Goal: Task Accomplishment & Management: Manage account settings

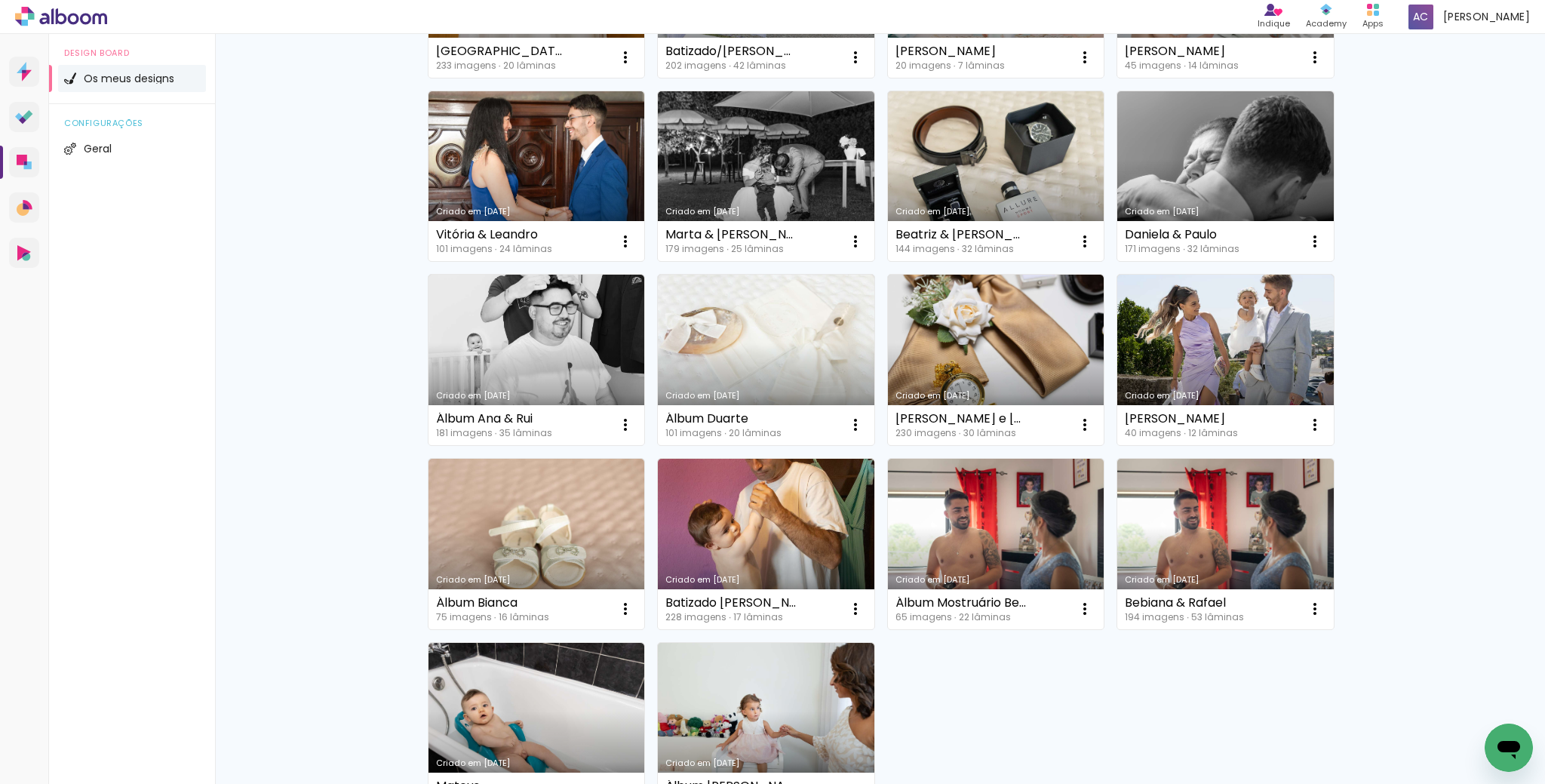
scroll to position [603, 0]
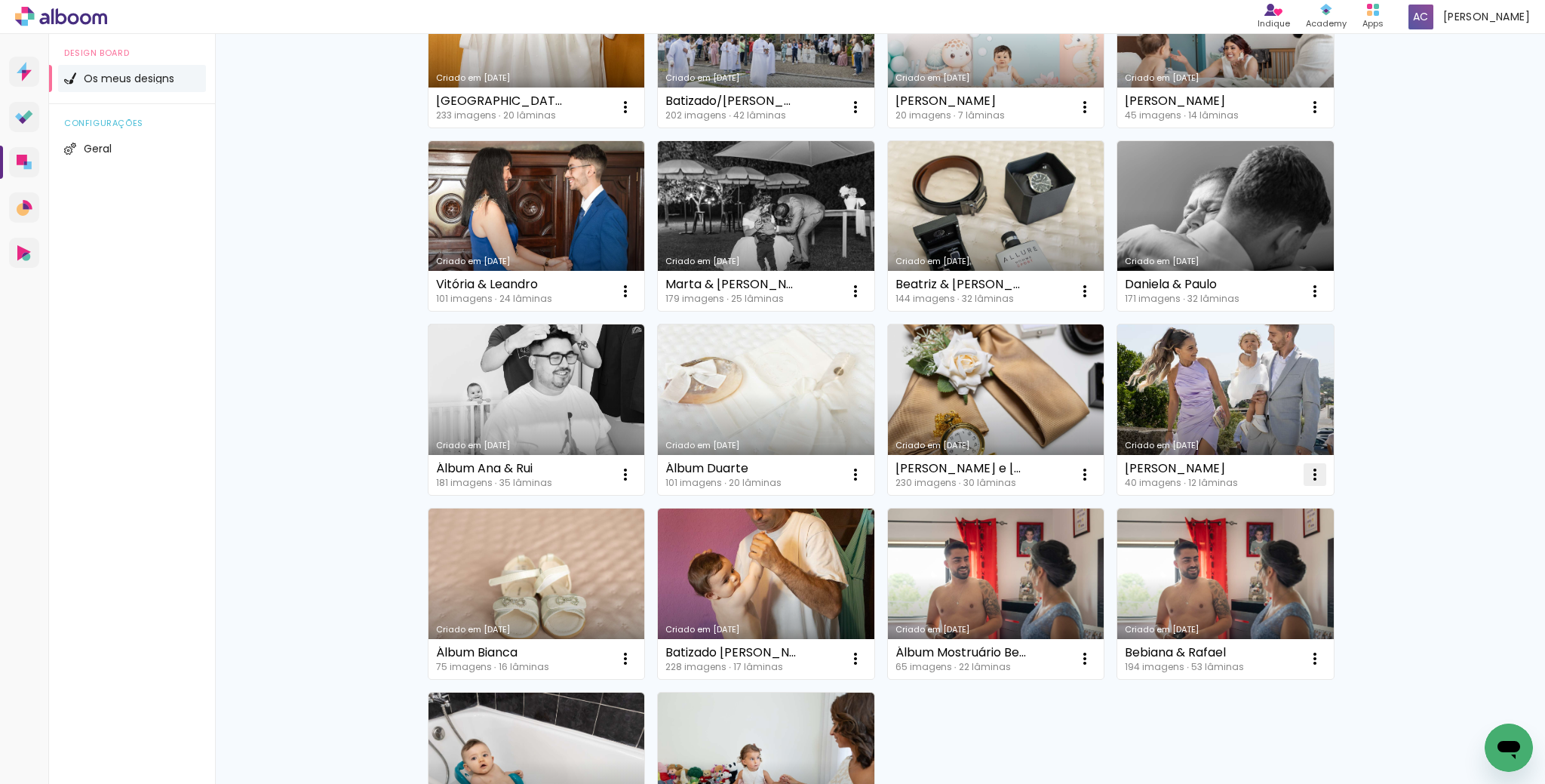
click at [1309, 473] on iron-icon at bounding box center [1314, 474] width 18 height 18
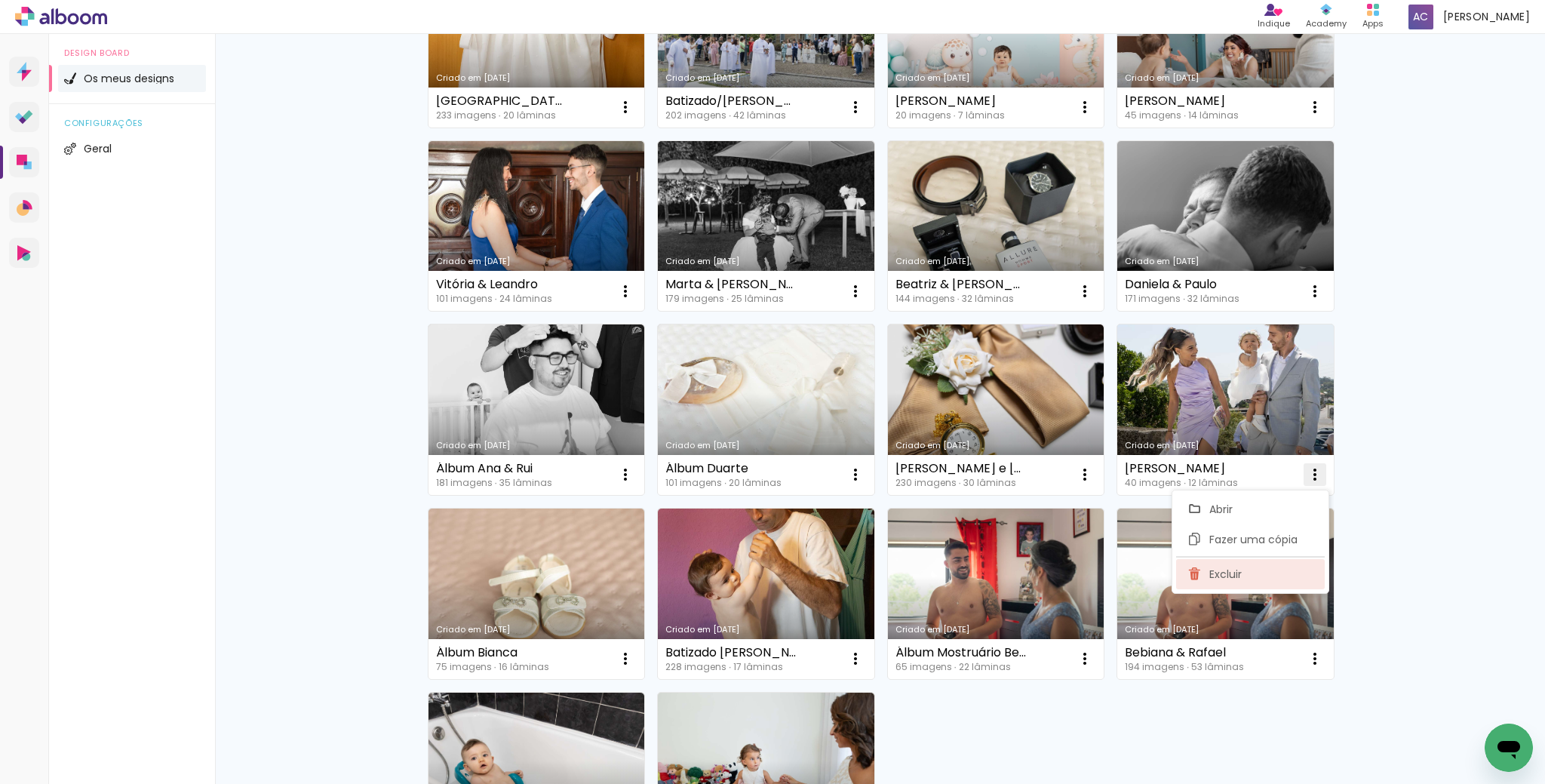
click at [1239, 573] on span "Excluir" at bounding box center [1225, 574] width 32 height 11
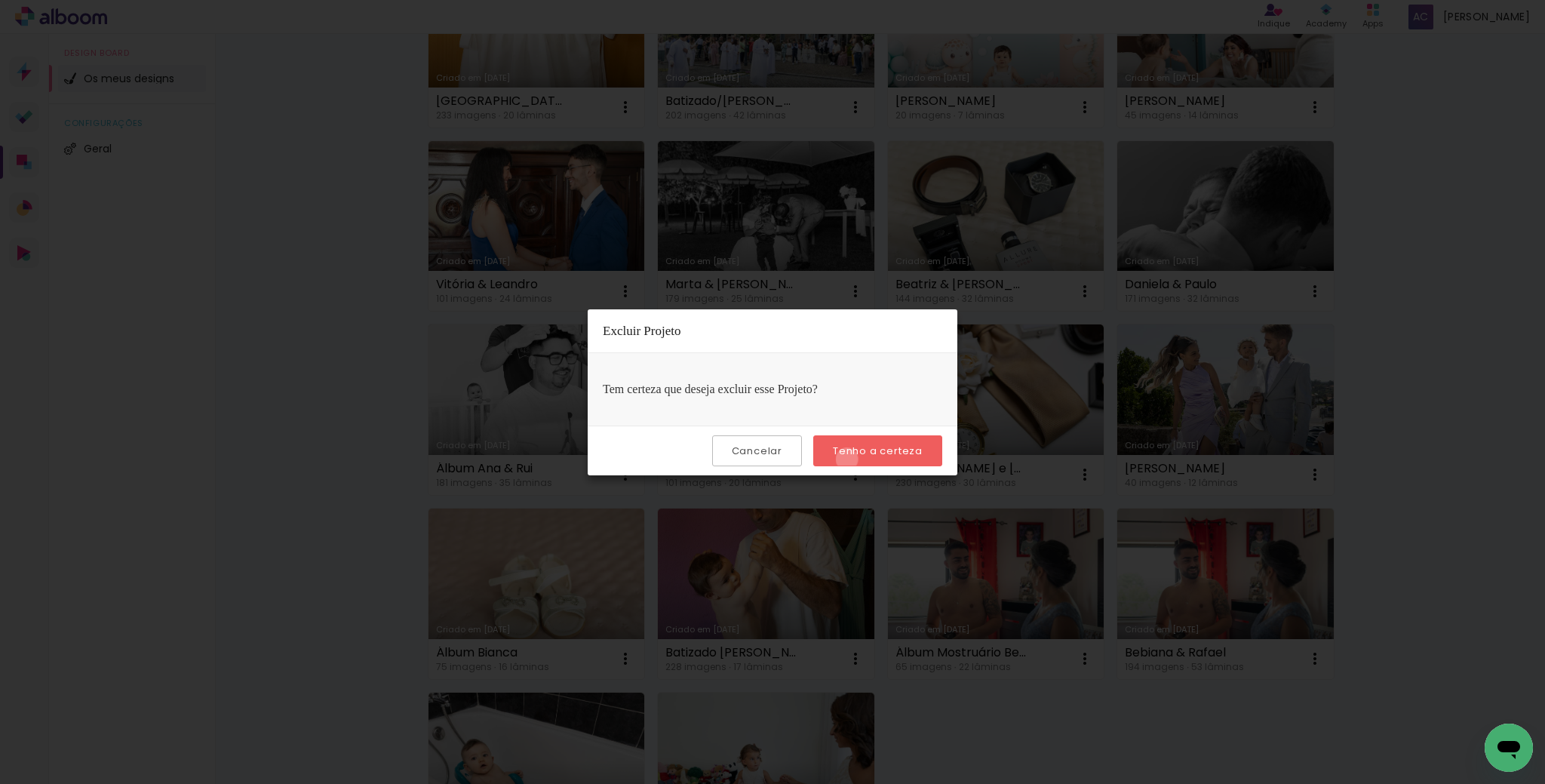
click at [851, 457] on paper-button "Tenho a certeza" at bounding box center [878, 450] width 129 height 31
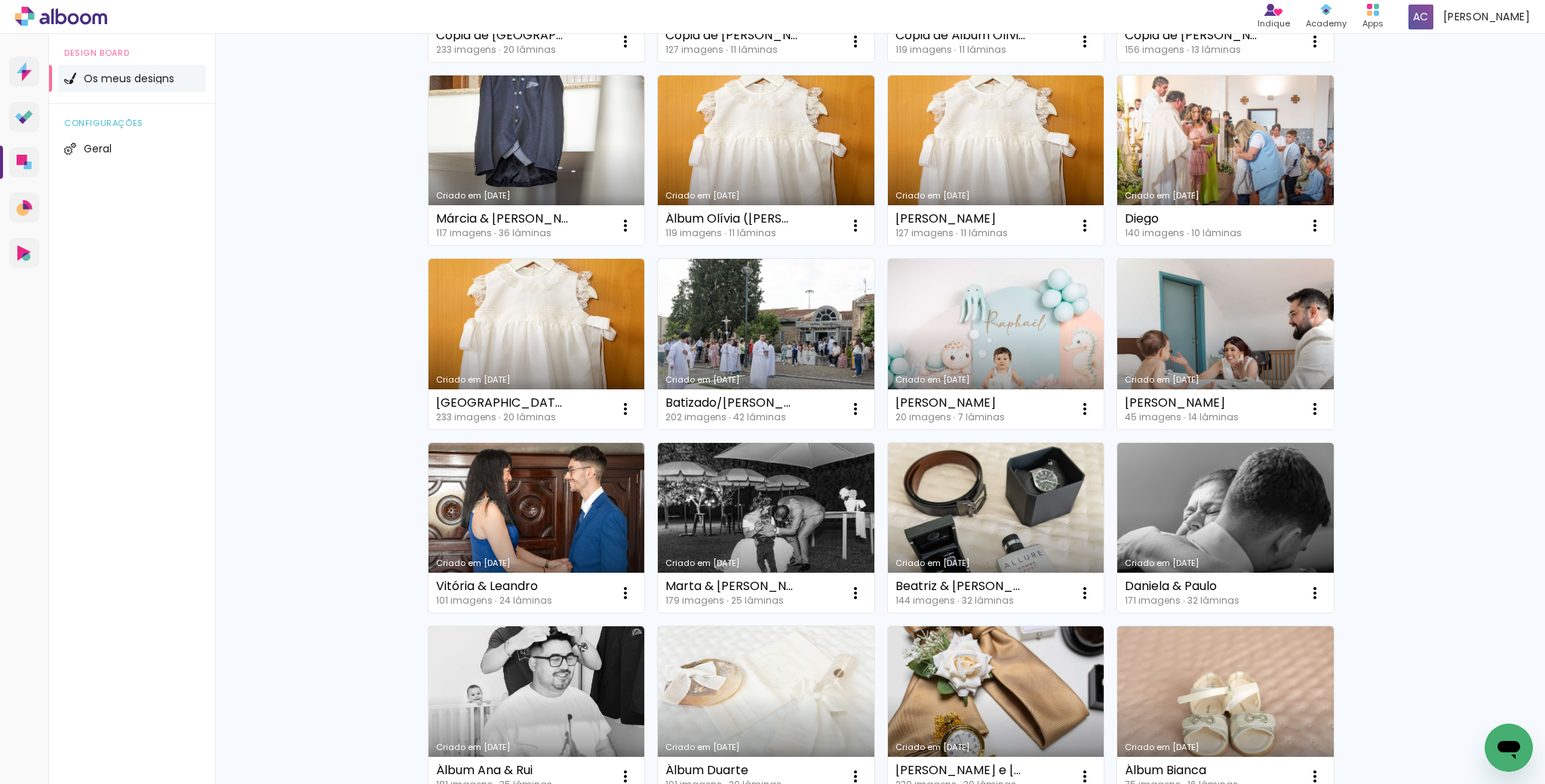
scroll to position [302, 0]
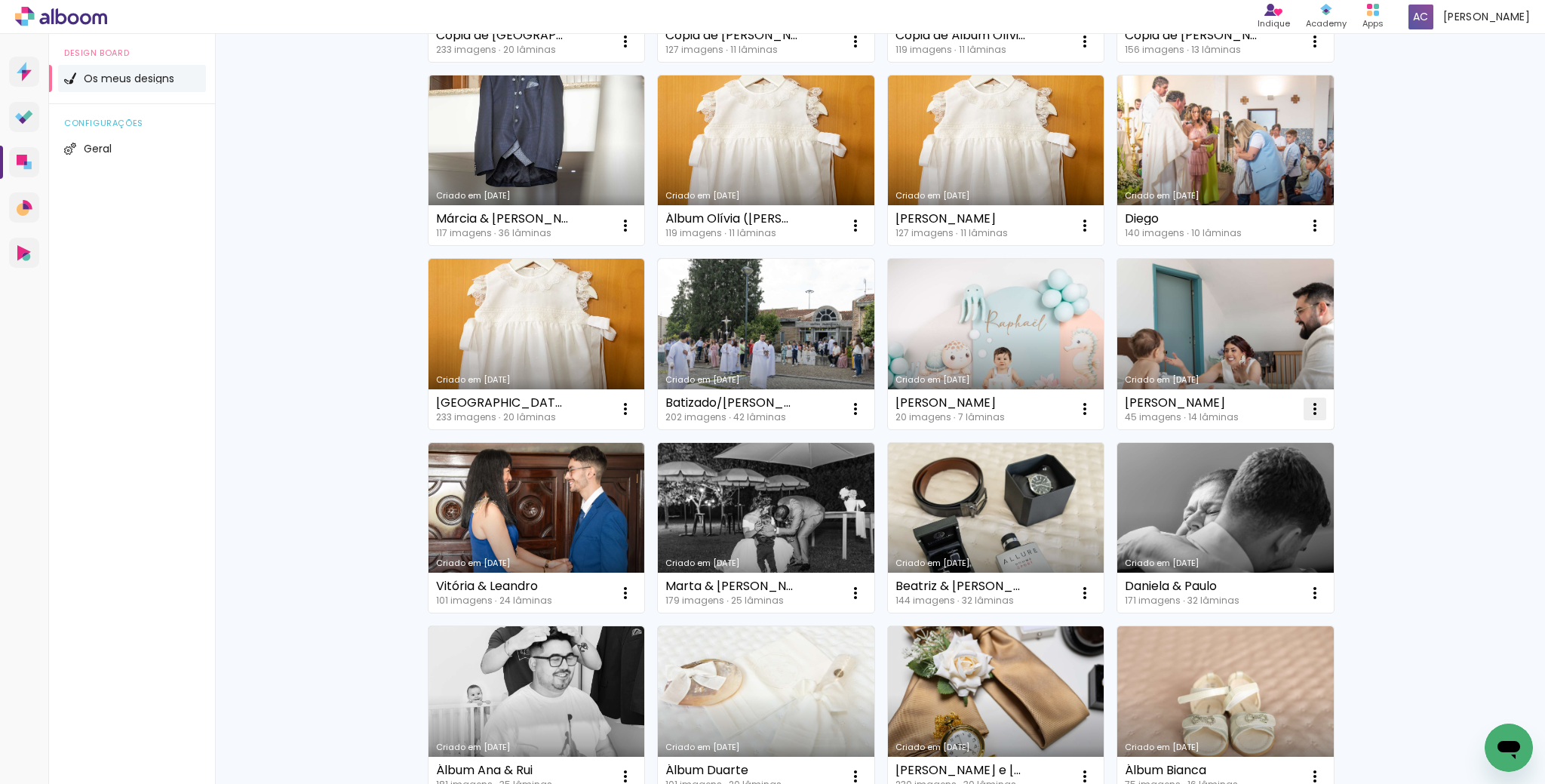
click at [1317, 408] on iron-icon at bounding box center [1314, 408] width 18 height 18
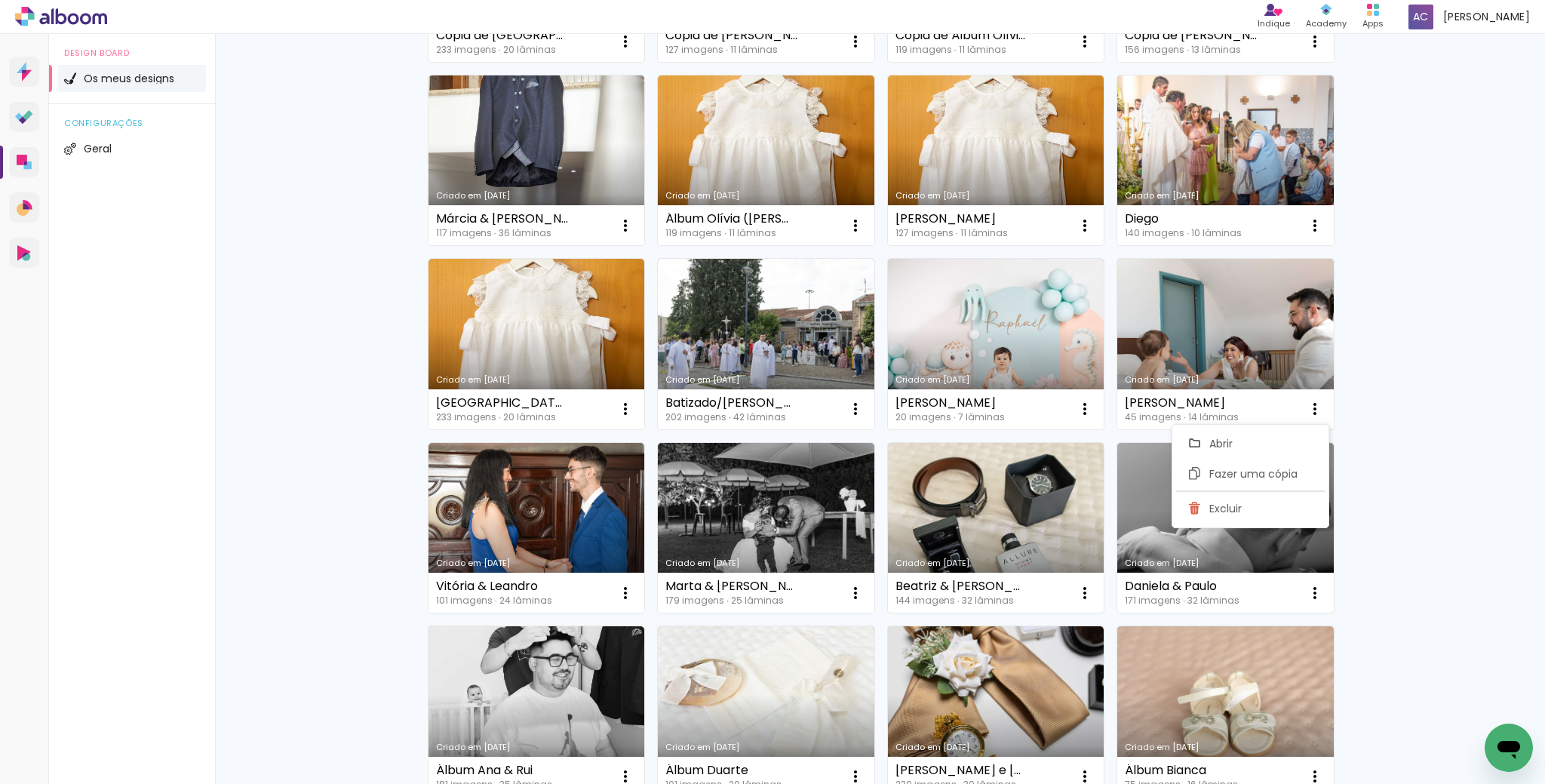
click at [1367, 440] on div "Os meus designs Crie e faça a gestão dos seus designs Criar um design Criado em…" at bounding box center [880, 534] width 1330 height 1604
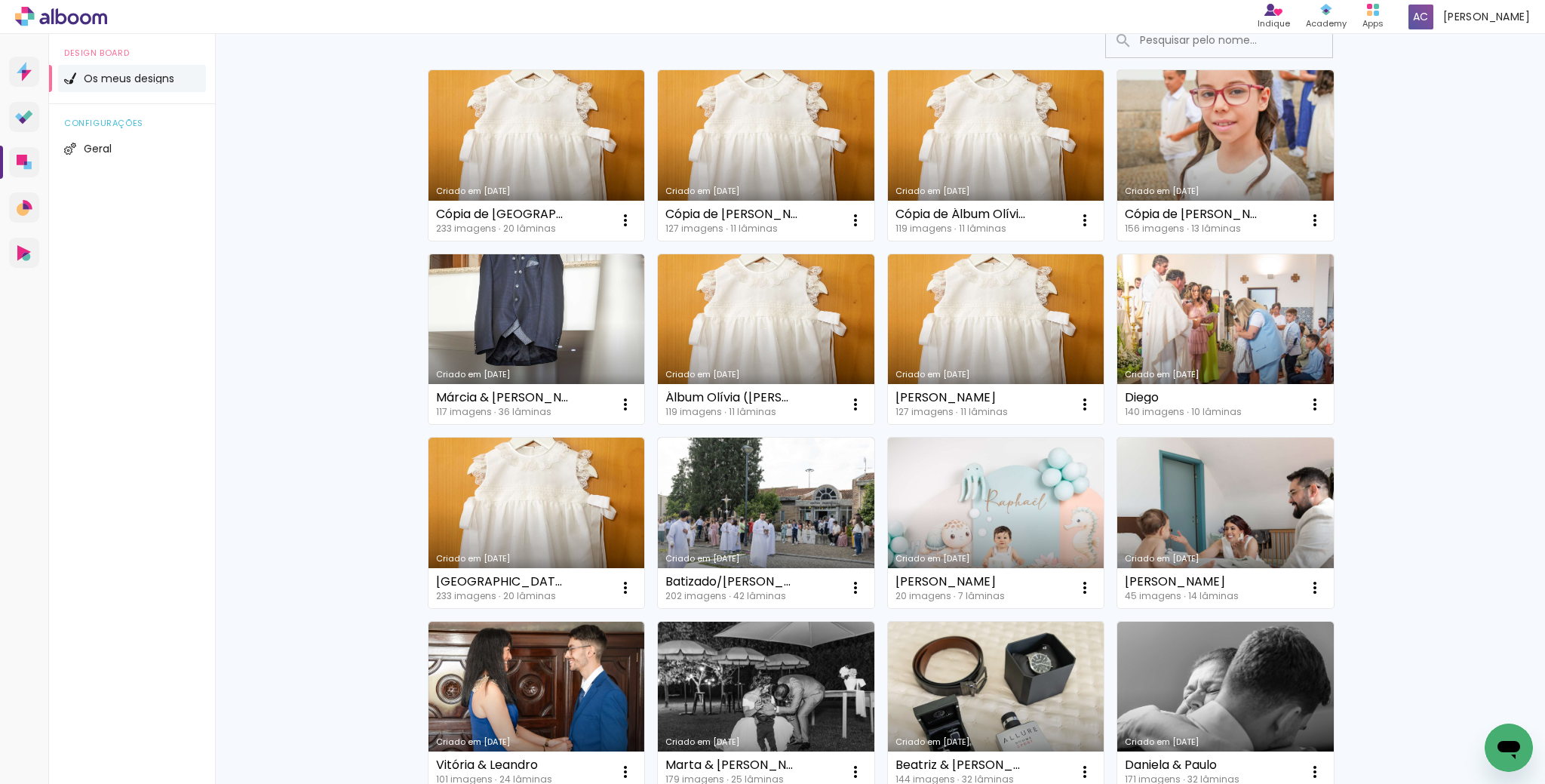
scroll to position [101, 0]
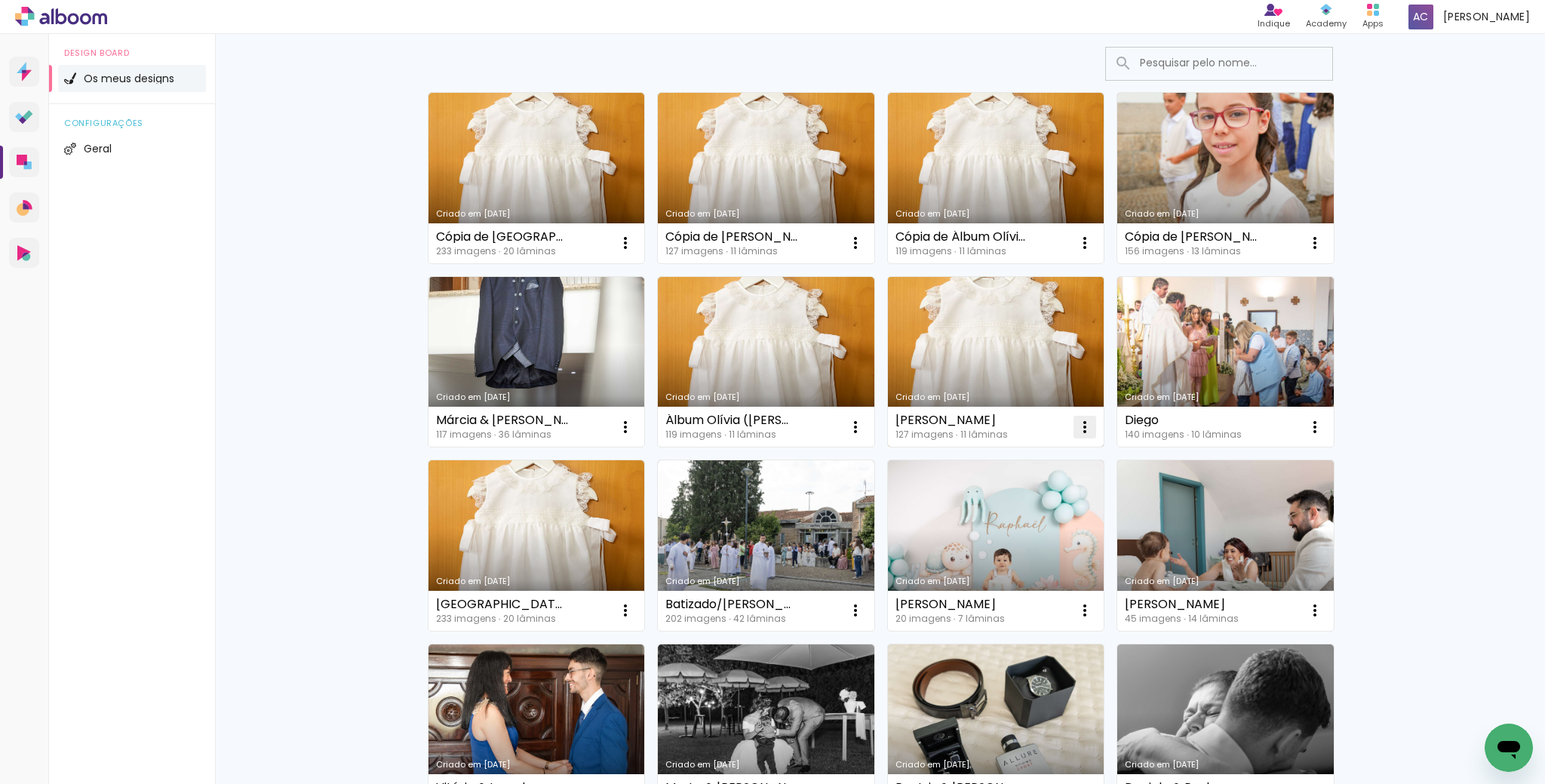
click at [1076, 423] on iron-icon at bounding box center [1085, 427] width 18 height 18
click at [1005, 521] on span "Excluir" at bounding box center [996, 526] width 32 height 11
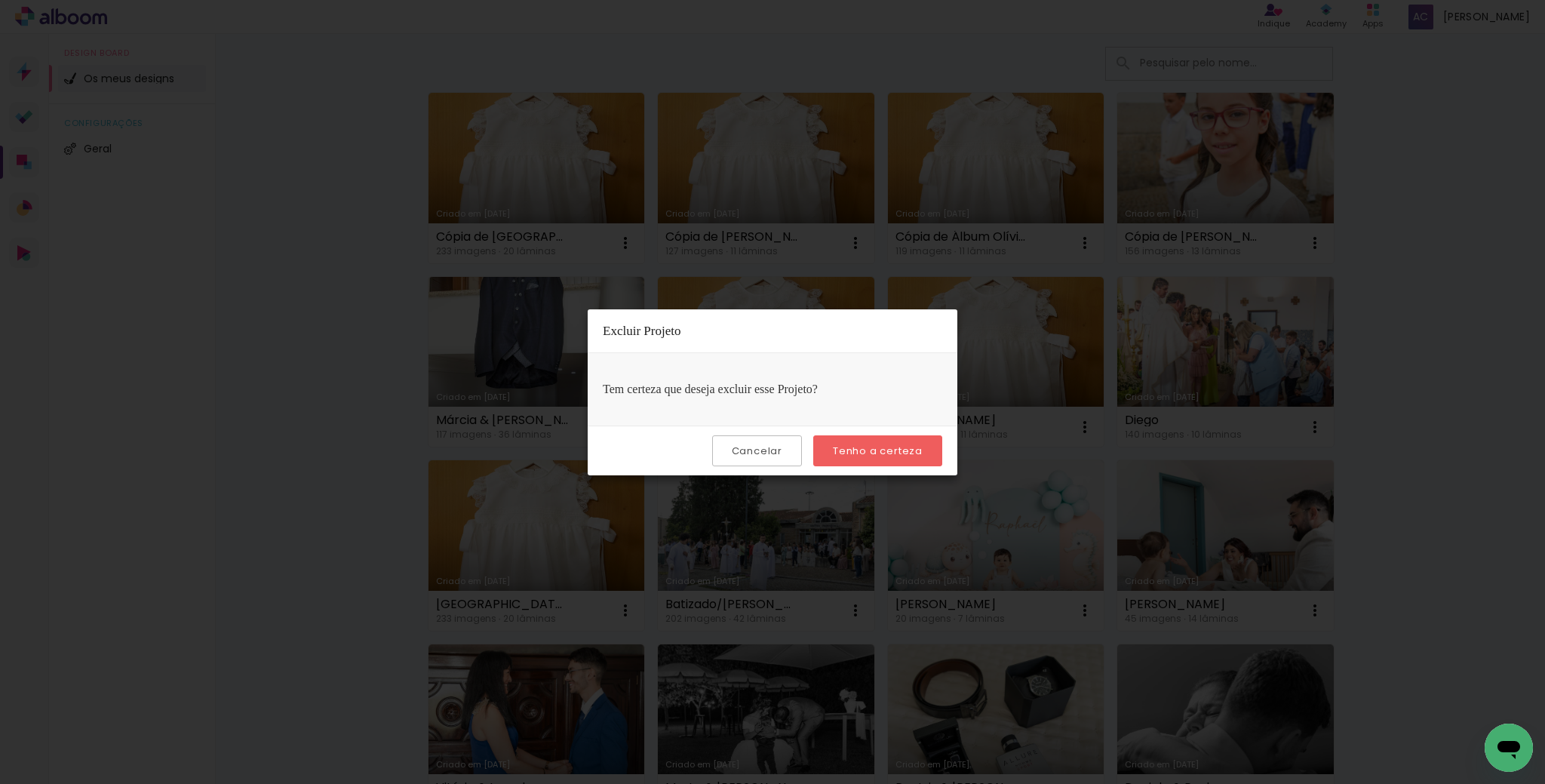
click at [0, 0] on slot "Tenho a certeza" at bounding box center [0, 0] width 0 height 0
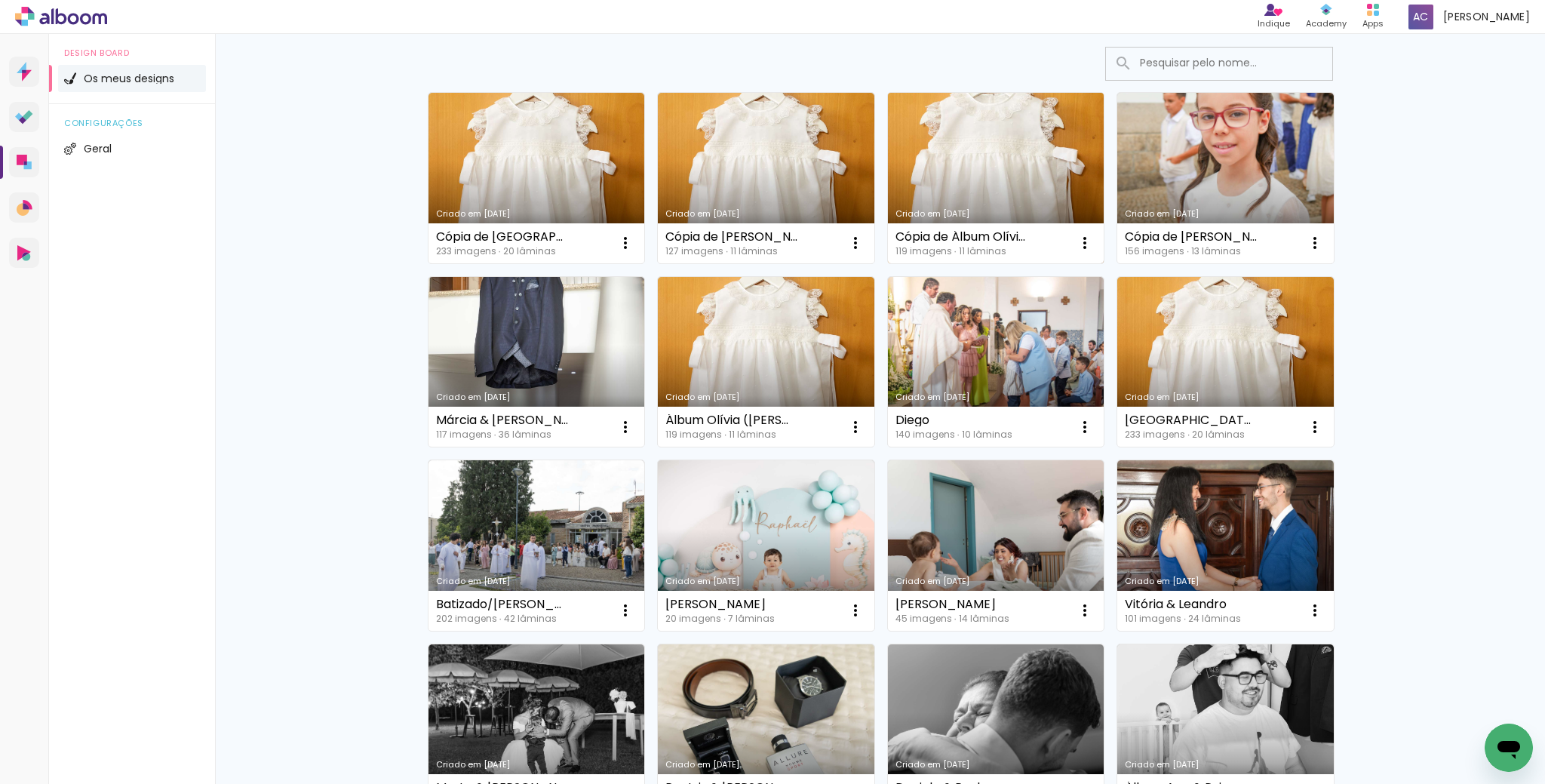
click at [982, 201] on link "Criado em 06/10/25" at bounding box center [996, 178] width 216 height 171
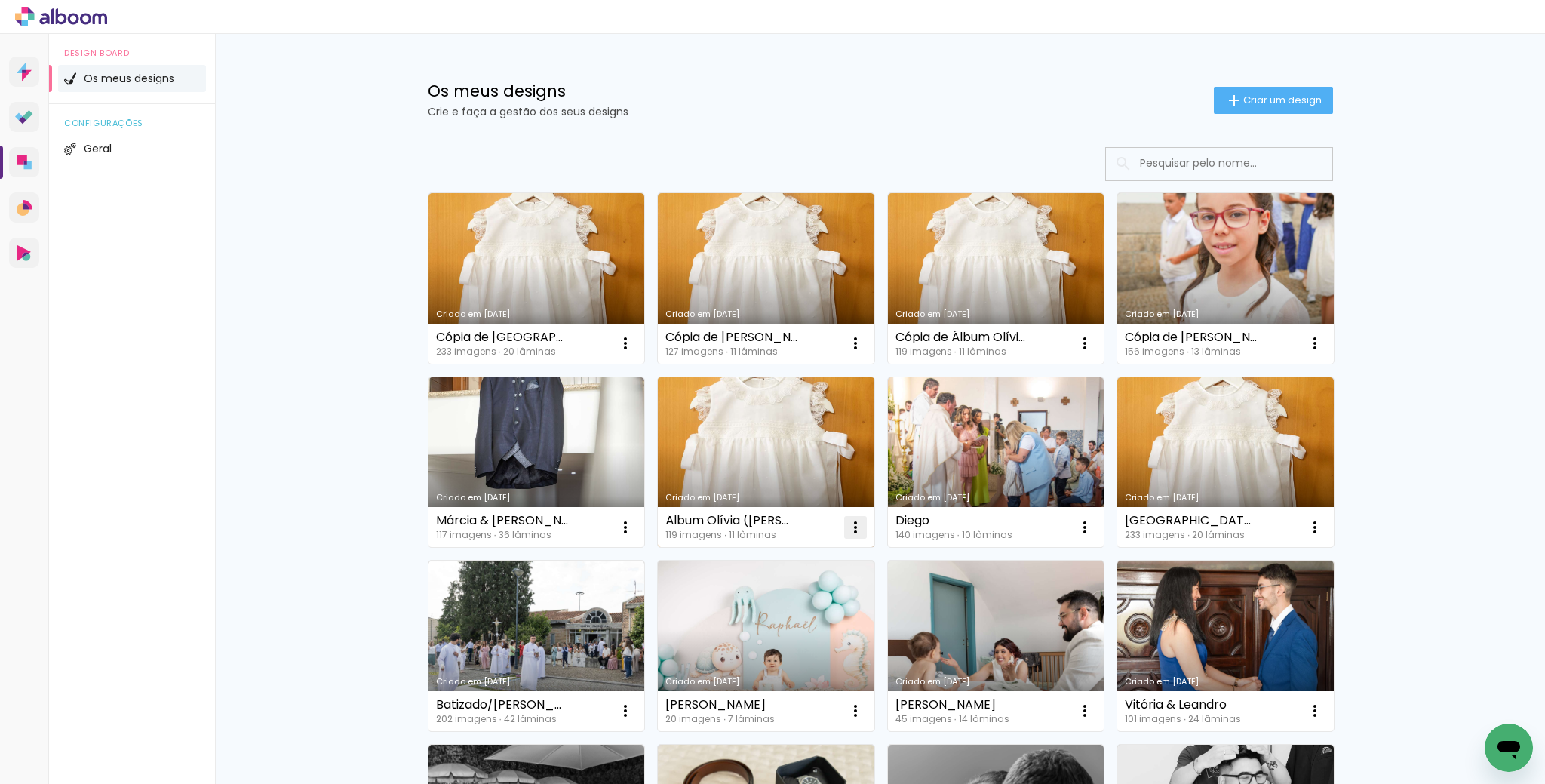
click at [851, 525] on iron-icon at bounding box center [855, 527] width 18 height 18
click at [811, 617] on paper-item "Excluir" at bounding box center [790, 626] width 149 height 30
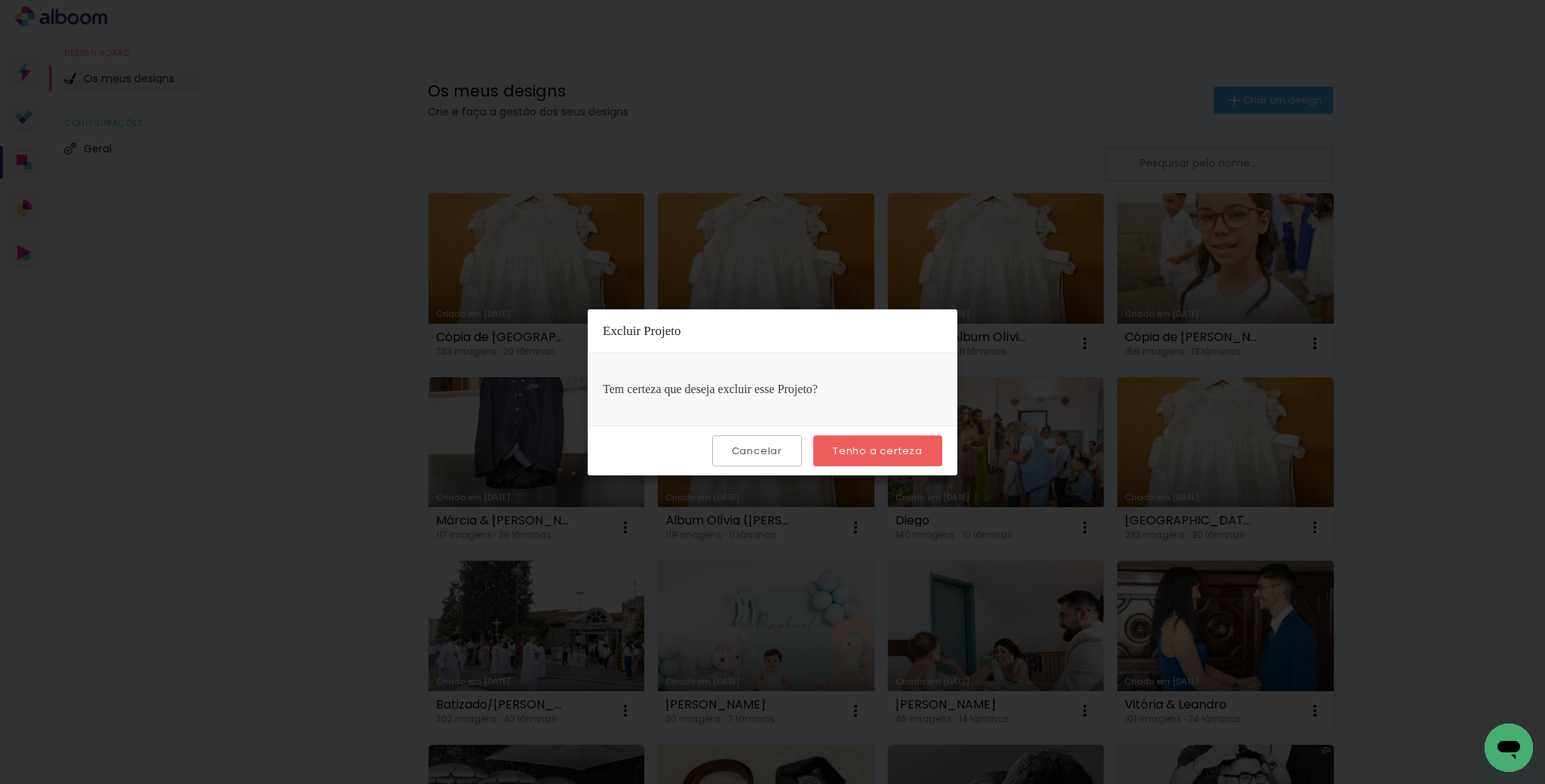
click at [0, 0] on slot "Tenho a certeza" at bounding box center [0, 0] width 0 height 0
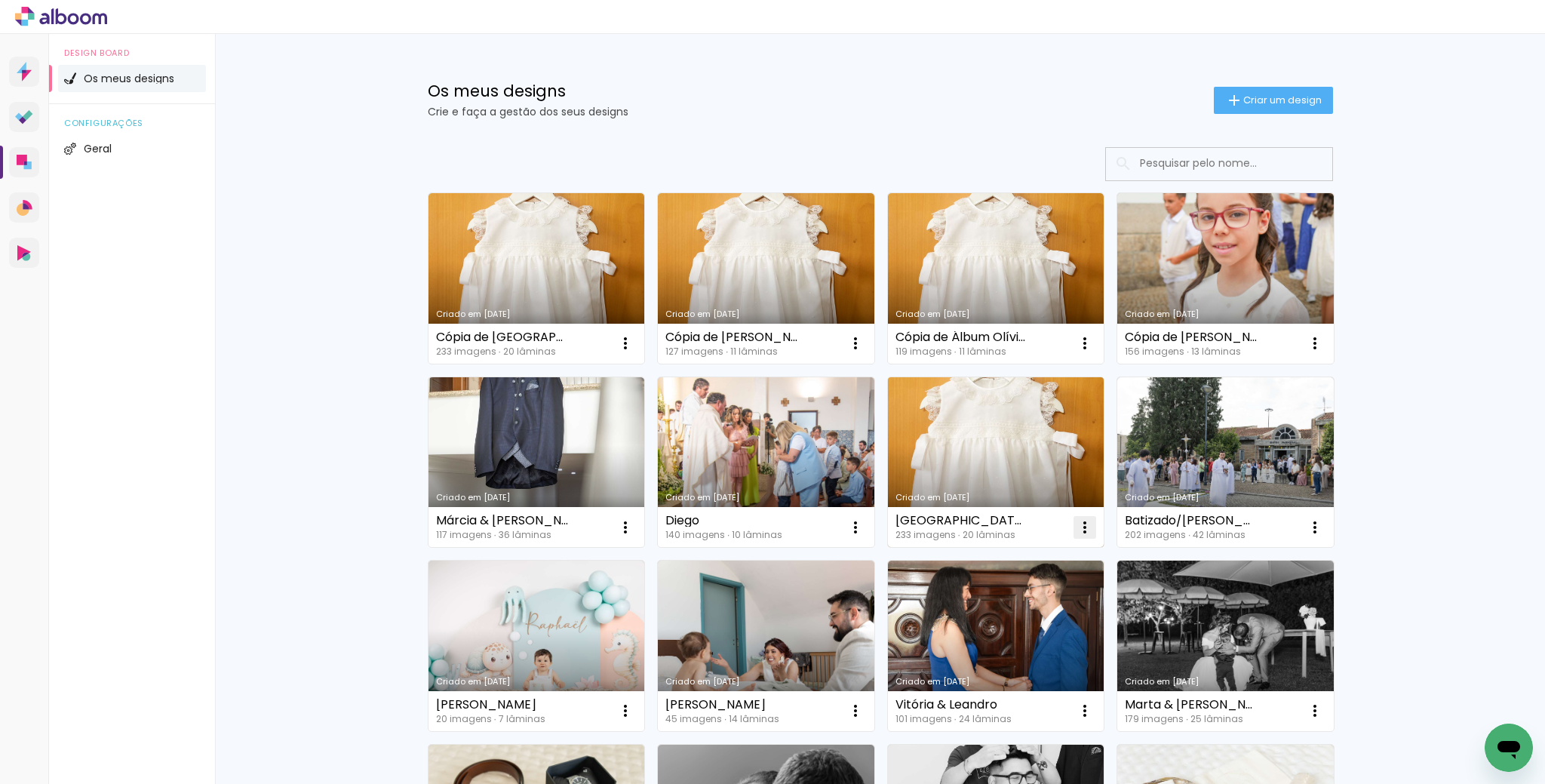
click at [1085, 529] on iron-icon at bounding box center [1085, 527] width 18 height 18
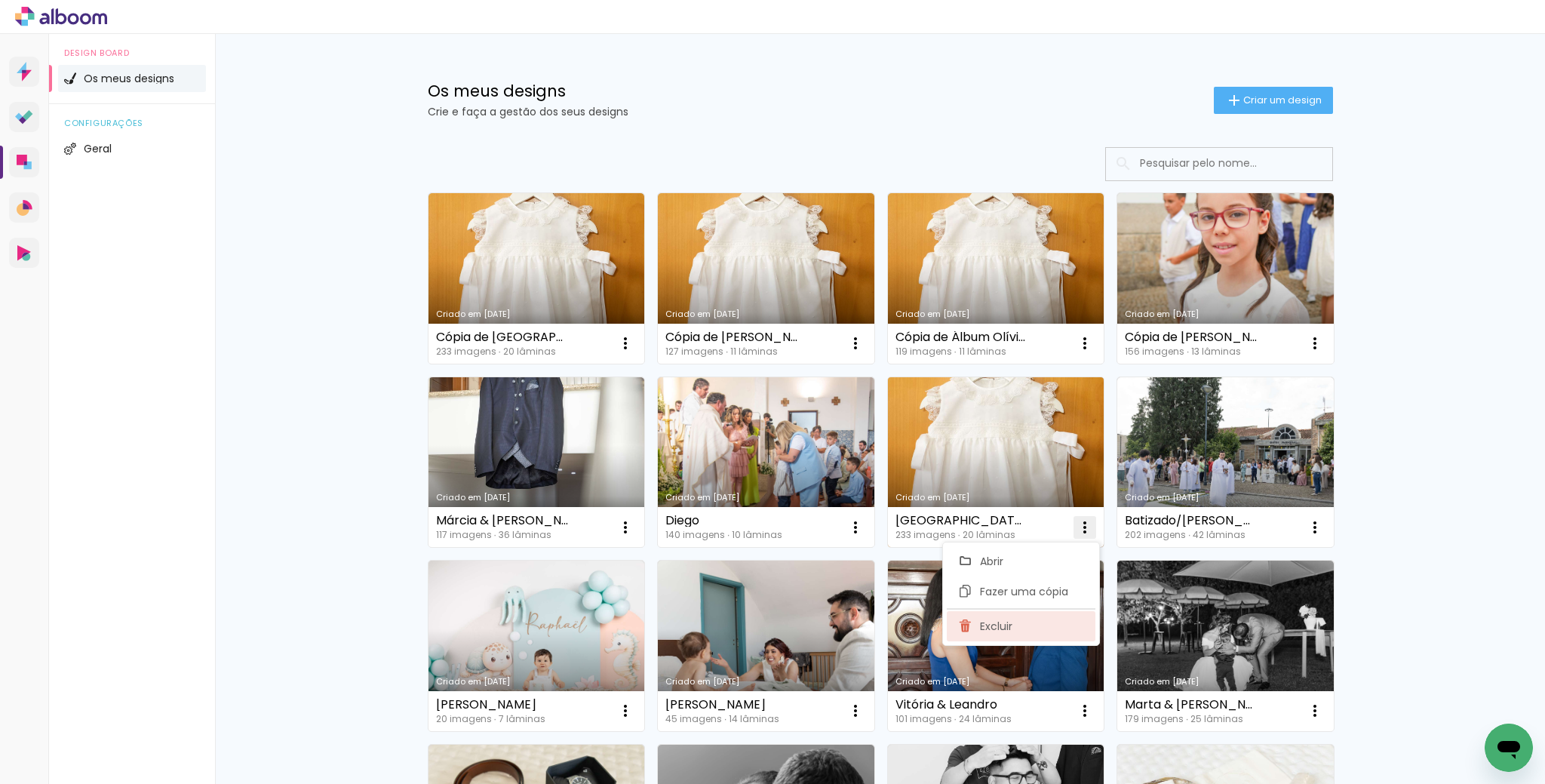
click at [1009, 622] on span "Excluir" at bounding box center [996, 626] width 32 height 11
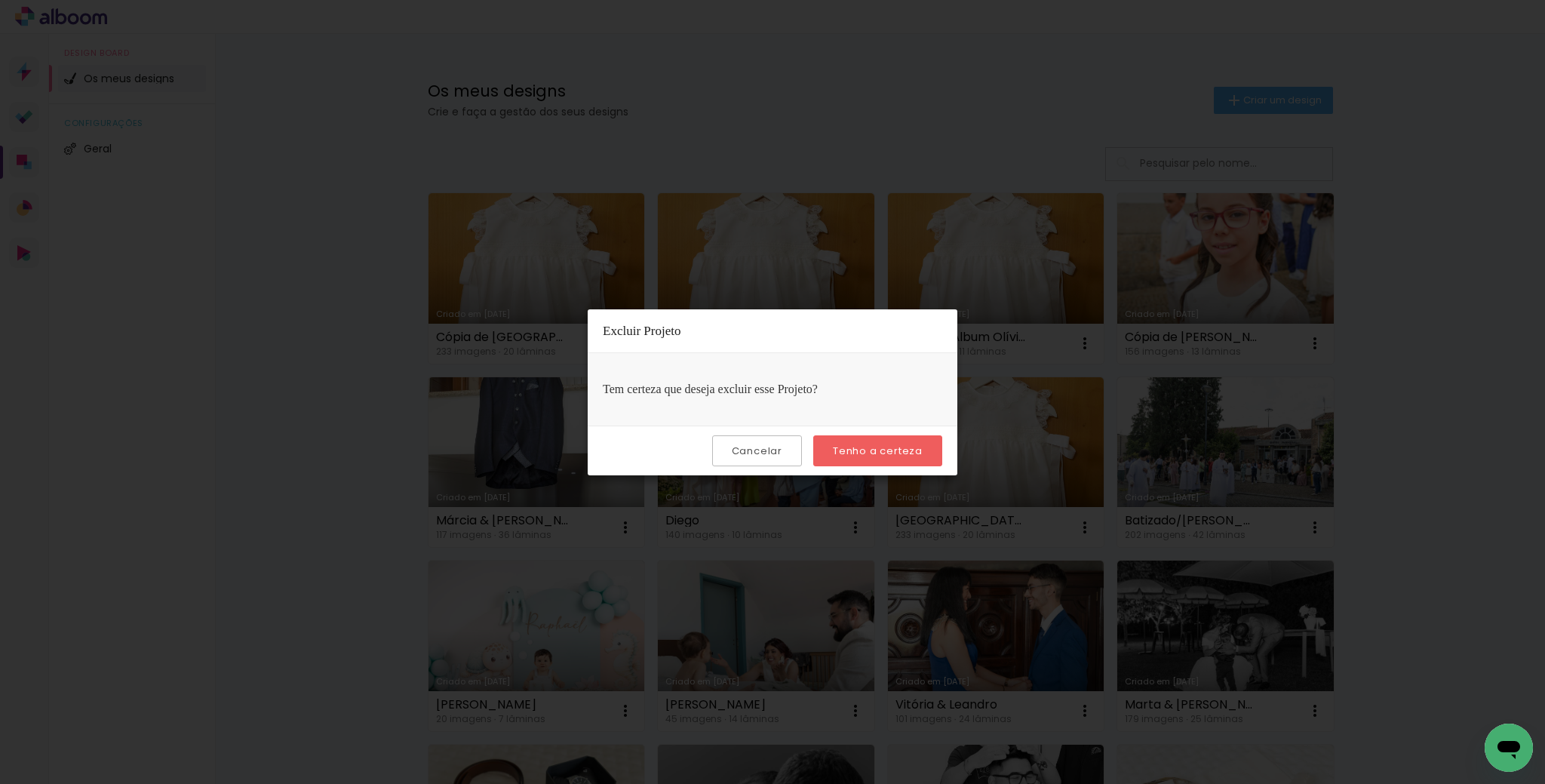
click at [0, 0] on slot "Tenho a certeza" at bounding box center [0, 0] width 0 height 0
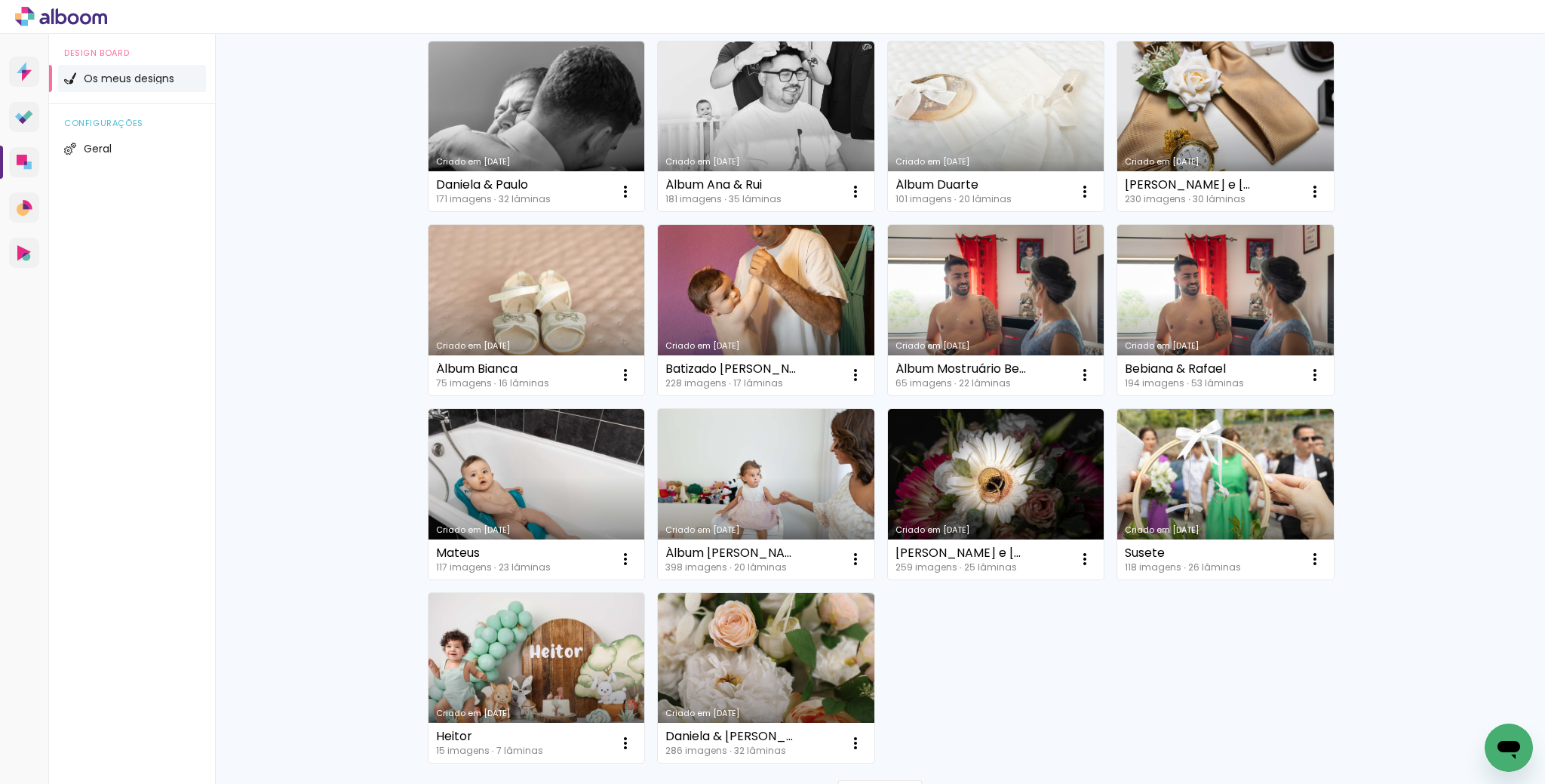
scroll to position [704, 0]
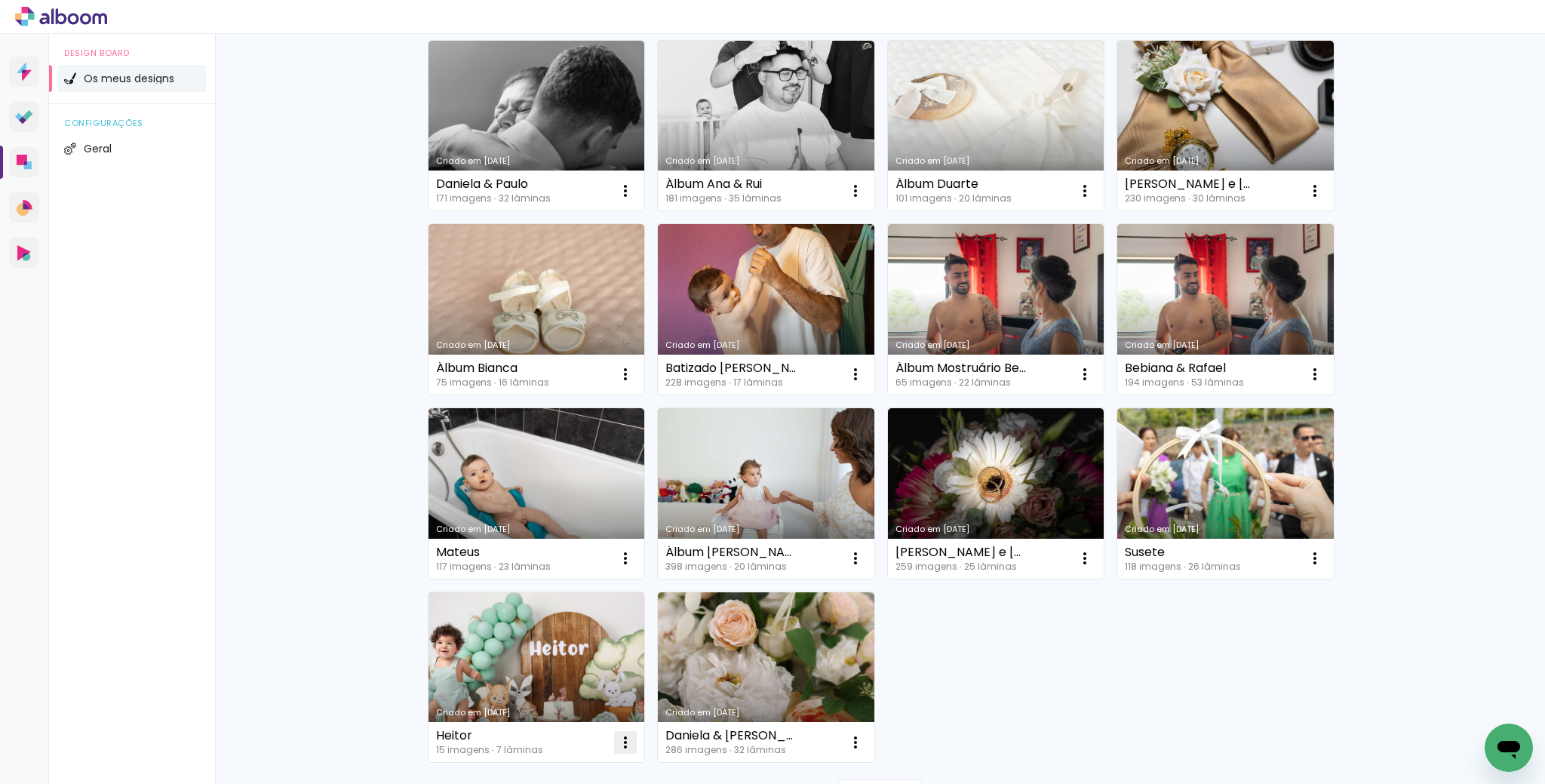
click at [622, 741] on iron-icon at bounding box center [625, 742] width 18 height 18
click at [617, 733] on iron-icon at bounding box center [625, 742] width 18 height 18
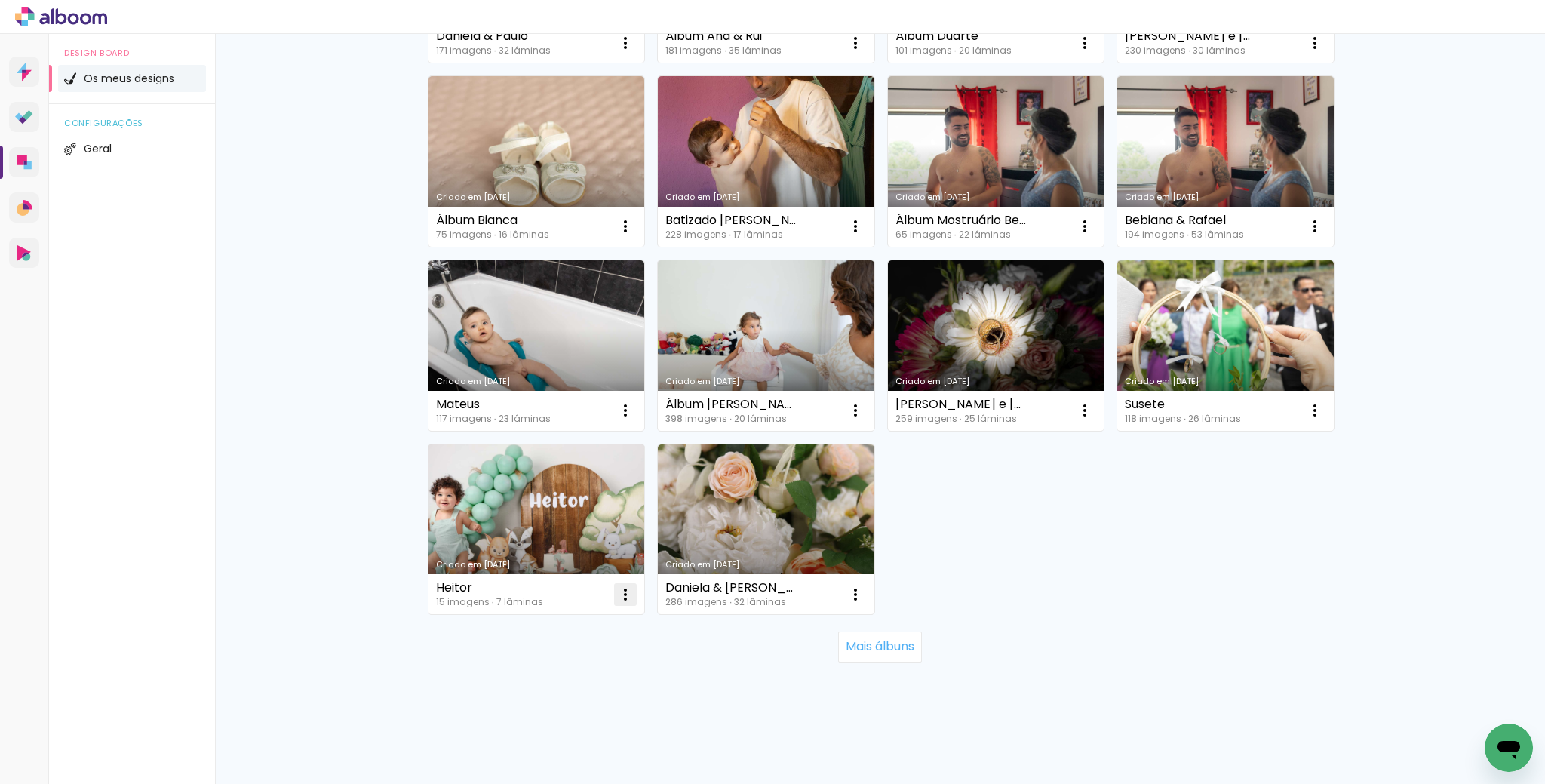
click at [622, 596] on iron-icon at bounding box center [625, 594] width 18 height 18
click at [552, 688] on span "Excluir" at bounding box center [537, 693] width 32 height 11
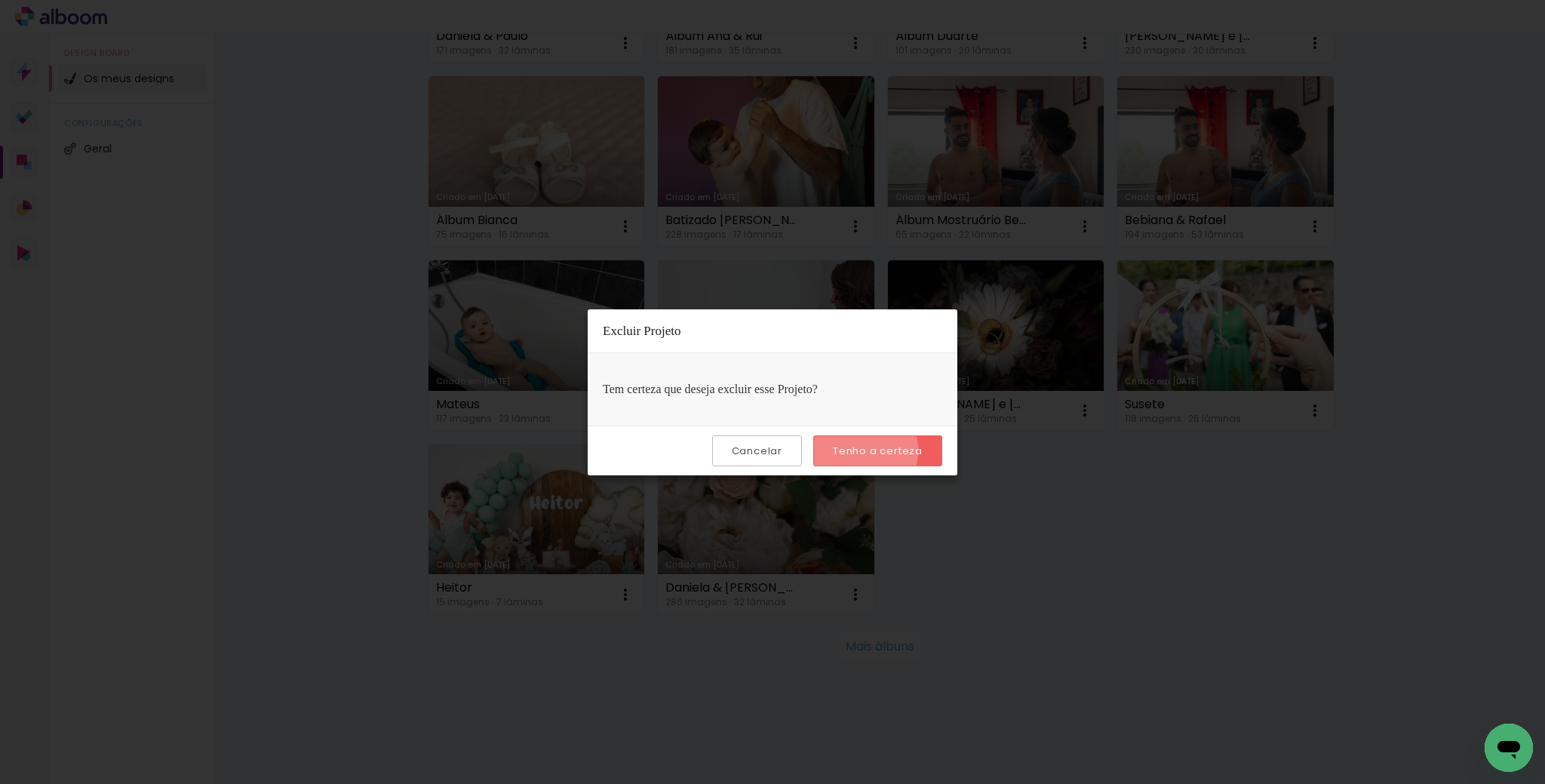
click at [0, 0] on slot "Tenho a certeza" at bounding box center [0, 0] width 0 height 0
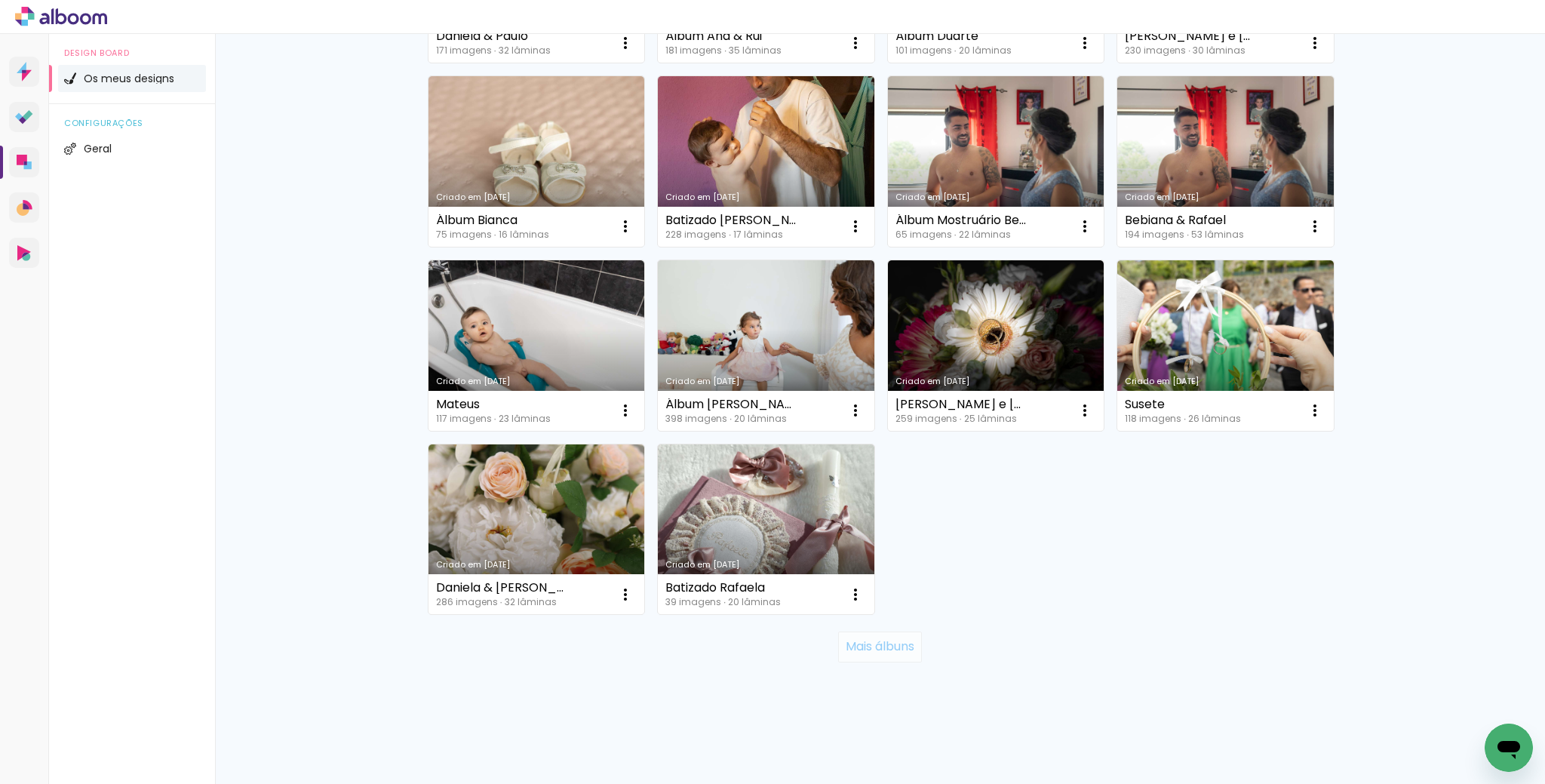
click at [0, 0] on slot "Mais álbuns" at bounding box center [0, 0] width 0 height 0
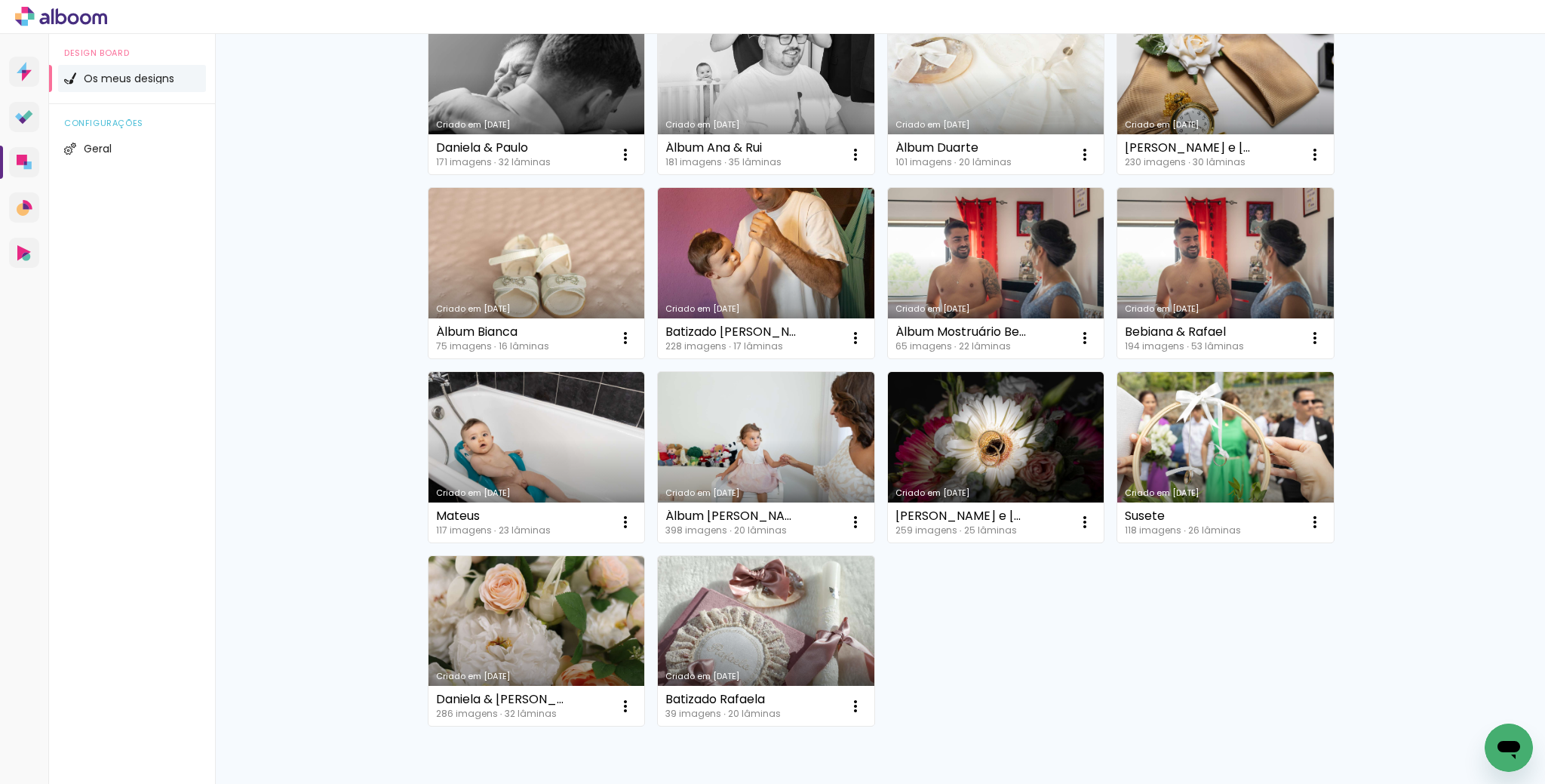
scroll to position [721, 0]
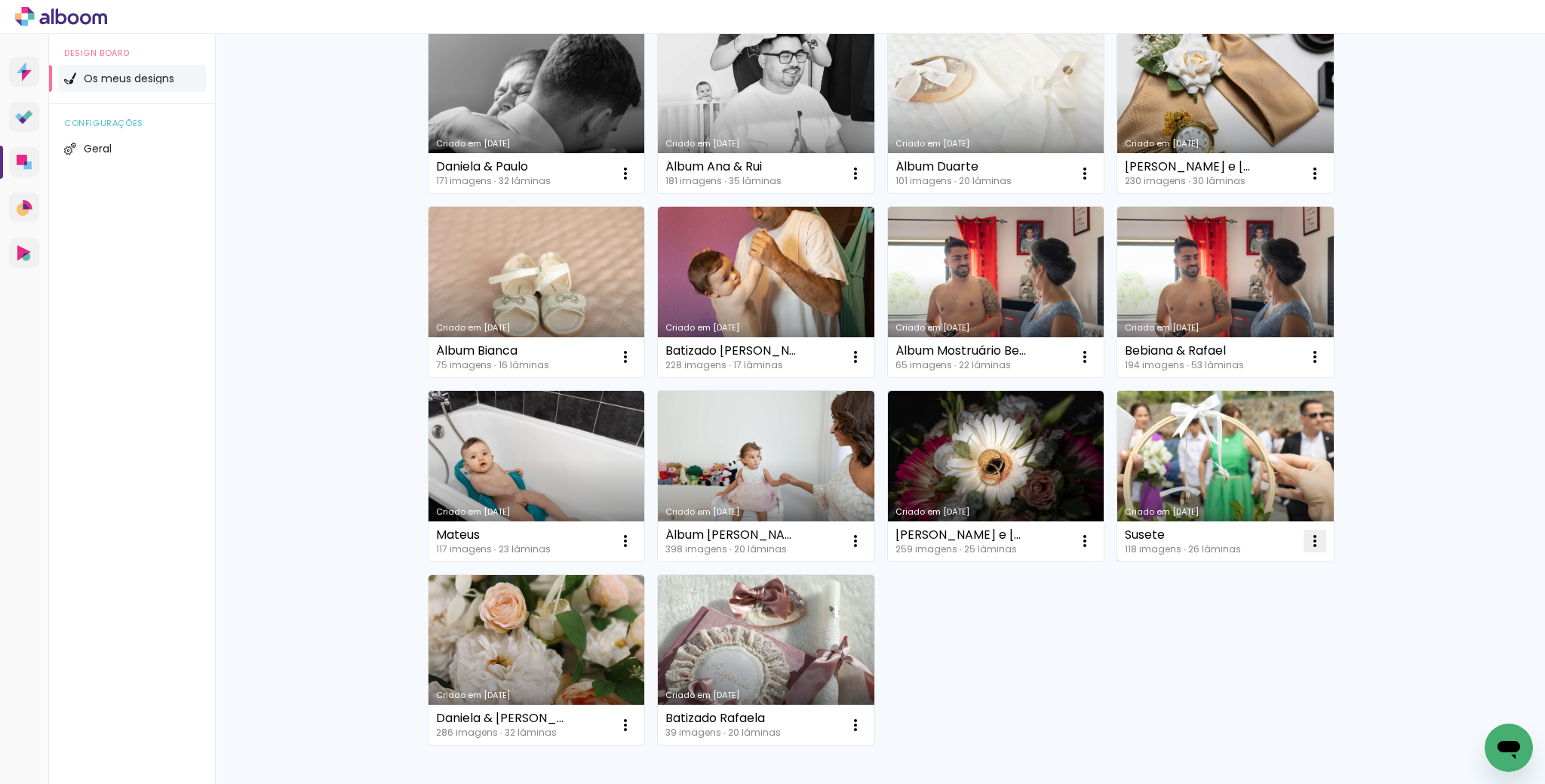
click at [1310, 541] on iron-icon at bounding box center [1314, 541] width 18 height 18
click at [1219, 636] on span "Excluir" at bounding box center [1225, 640] width 32 height 11
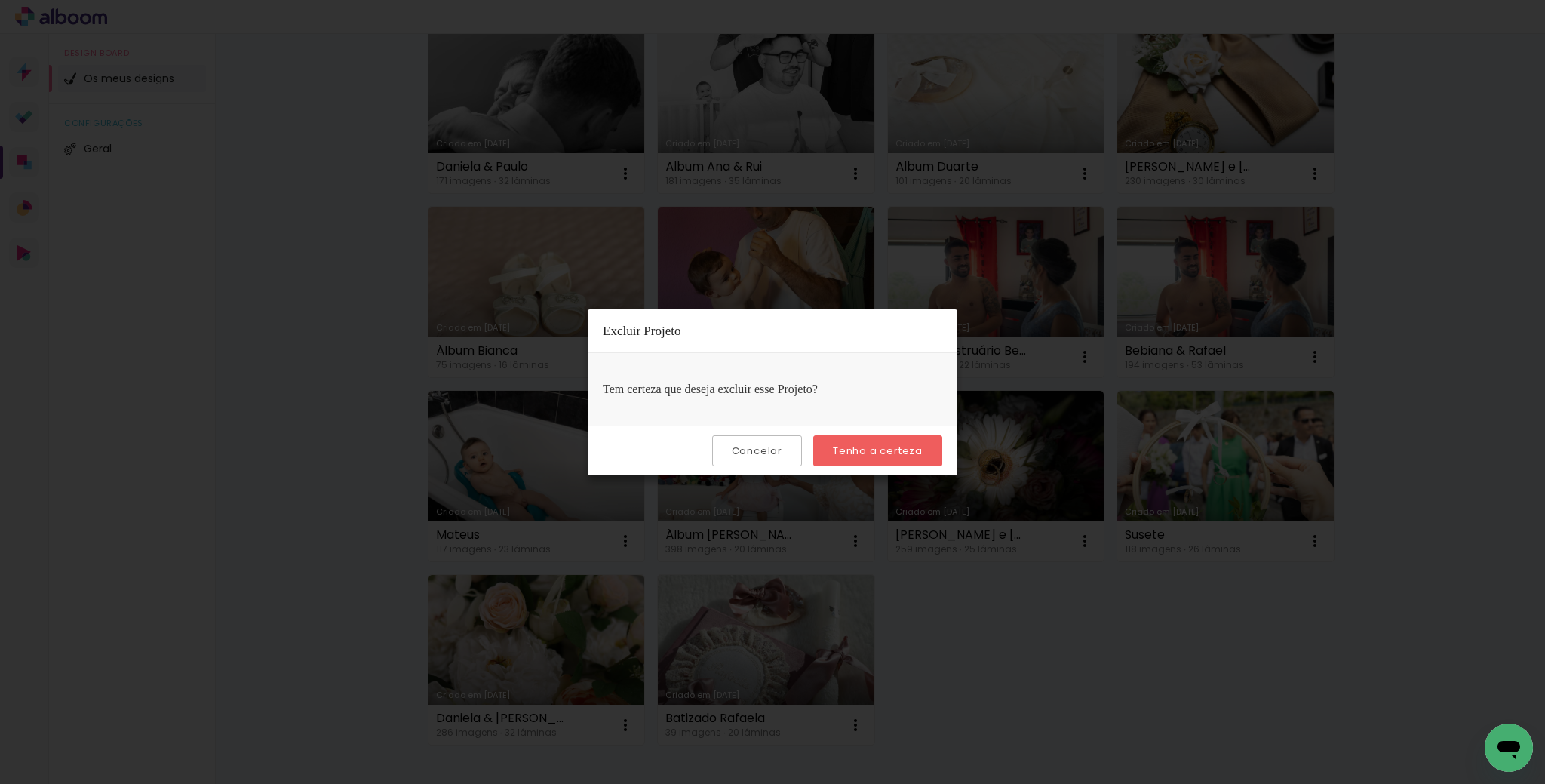
click at [0, 0] on slot "Tenho a certeza" at bounding box center [0, 0] width 0 height 0
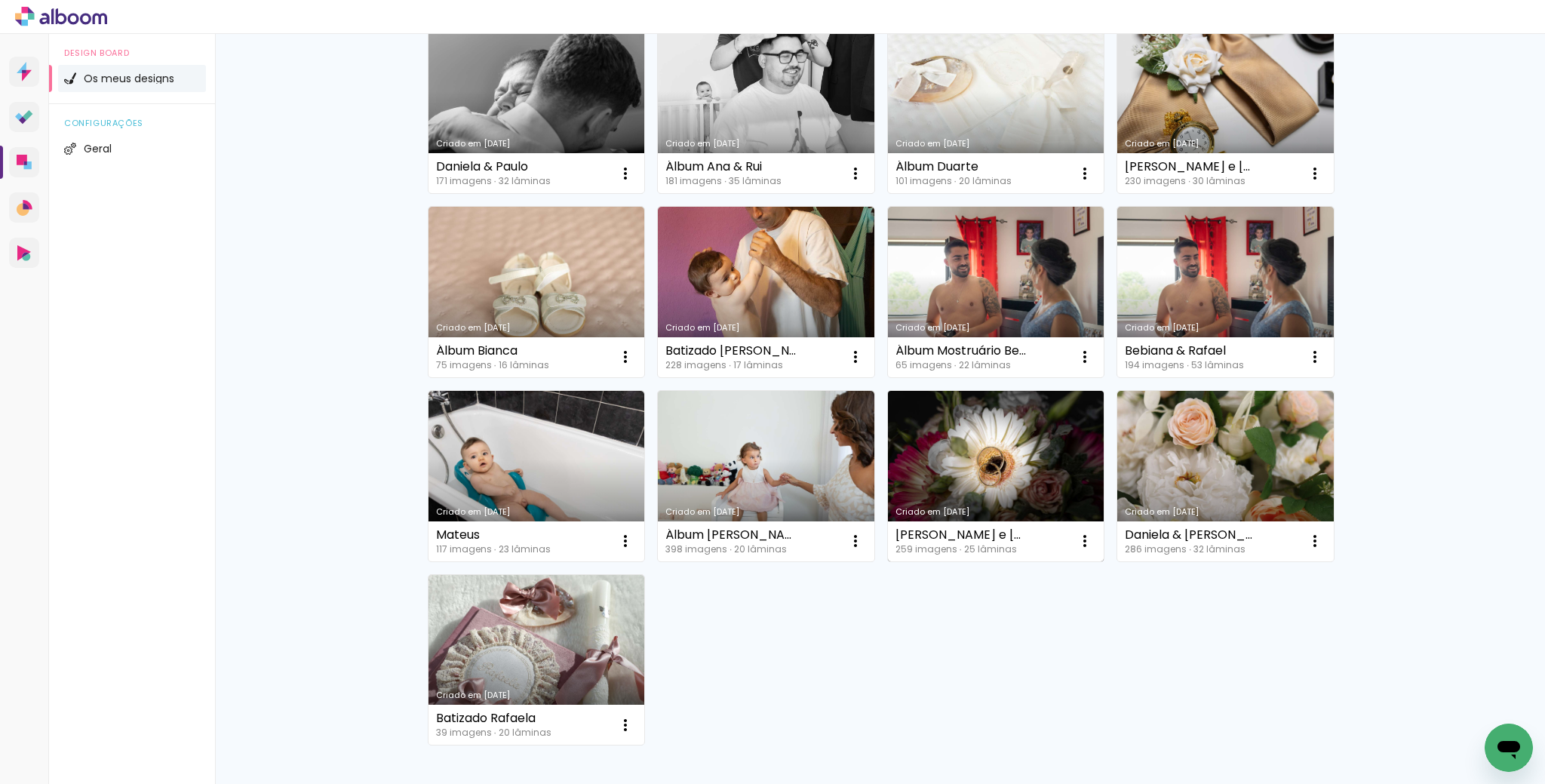
click at [966, 476] on link "Criado em 22/07/23" at bounding box center [996, 476] width 216 height 171
